Goal: Check status: Check status

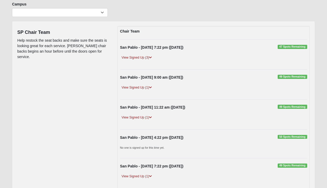
scroll to position [48, 0]
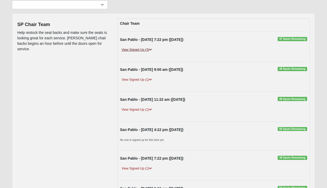
click at [145, 51] on link "View Signed Up (3)" at bounding box center [136, 49] width 33 height 5
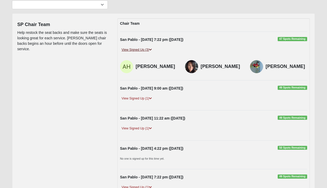
click at [145, 51] on link "View Signed Up (3)" at bounding box center [136, 49] width 33 height 5
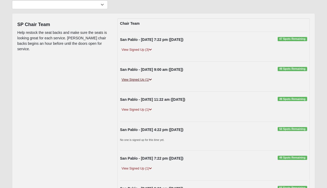
click at [139, 81] on link "View Signed Up (1)" at bounding box center [136, 79] width 33 height 5
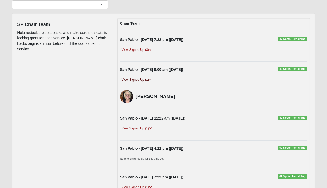
scroll to position [54, 0]
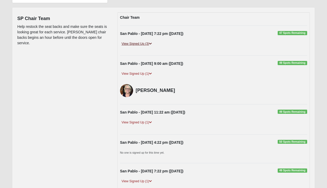
click at [144, 43] on link "View Signed Up (3)" at bounding box center [136, 43] width 33 height 5
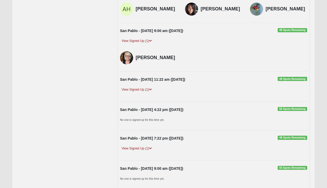
scroll to position [107, 0]
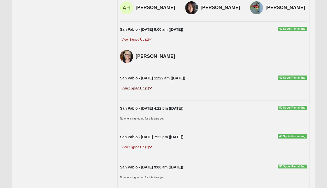
click at [140, 91] on link "View Signed Up (1)" at bounding box center [136, 88] width 33 height 5
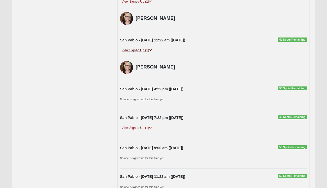
scroll to position [145, 0]
